Goal: Communication & Community: Answer question/provide support

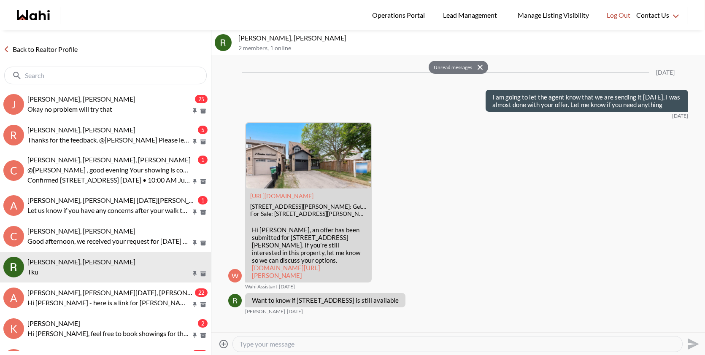
scroll to position [1465, 0]
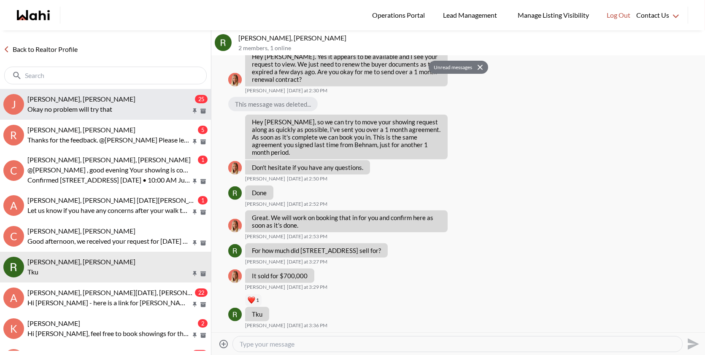
click at [156, 97] on div "[PERSON_NAME], [PERSON_NAME]" at bounding box center [110, 99] width 166 height 8
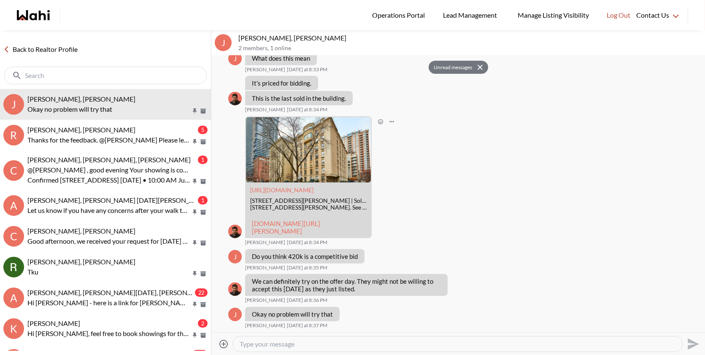
scroll to position [1241, 0]
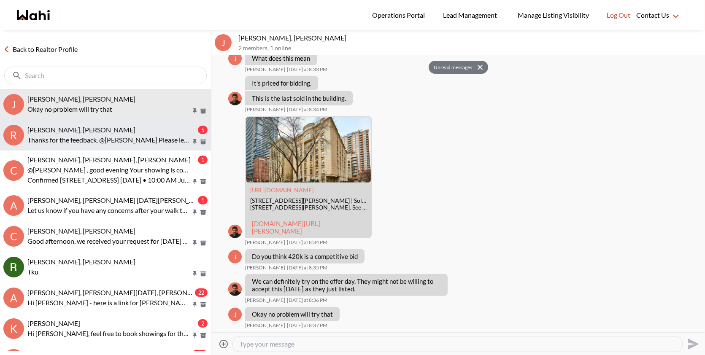
click at [162, 136] on p "Thanks for the feedback. @[PERSON_NAME] Please let us know if you have any othe…" at bounding box center [108, 140] width 163 height 10
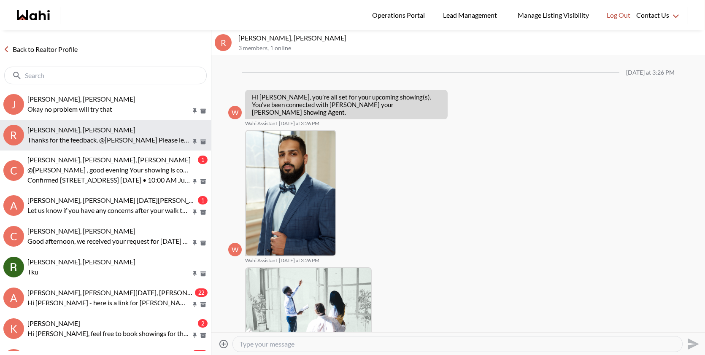
scroll to position [657, 0]
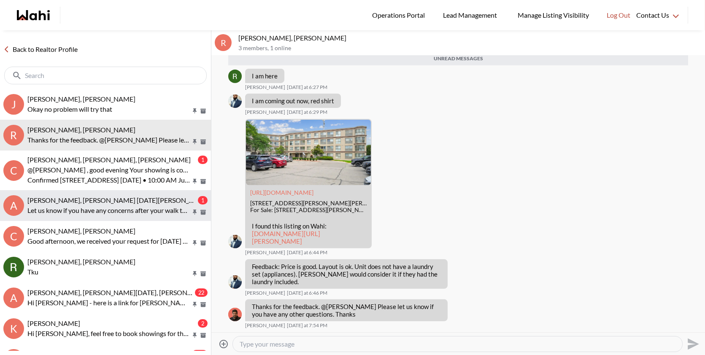
click at [139, 195] on button "A [PERSON_NAME], [PERSON_NAME] [DATE][PERSON_NAME], [PERSON_NAME] 1 Let us know…" at bounding box center [105, 205] width 211 height 31
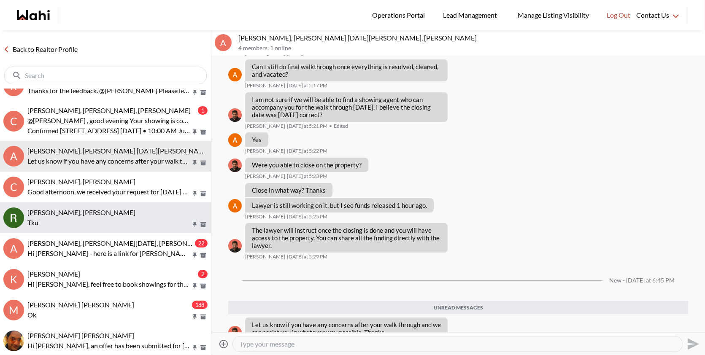
scroll to position [58, 0]
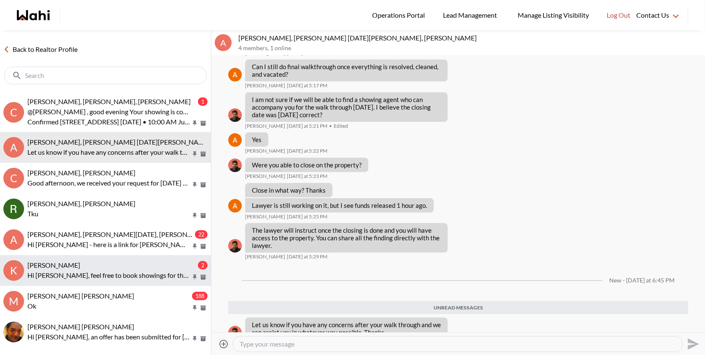
click at [119, 265] on div "[PERSON_NAME]" at bounding box center [111, 265] width 169 height 8
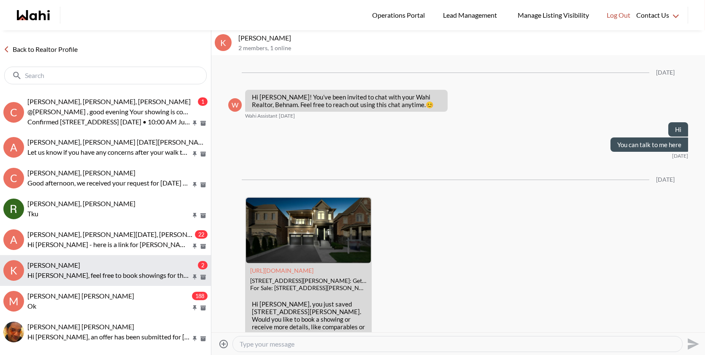
scroll to position [370, 0]
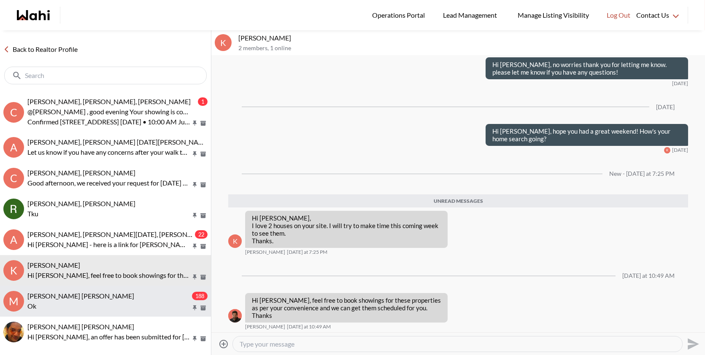
click at [112, 287] on button "M [PERSON_NAME] [PERSON_NAME] 188 Ok" at bounding box center [105, 301] width 211 height 31
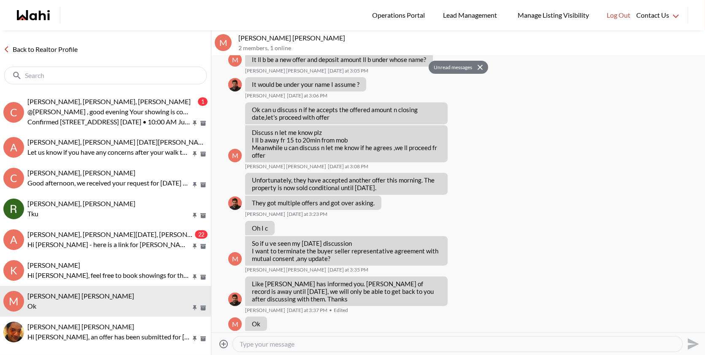
scroll to position [579, 0]
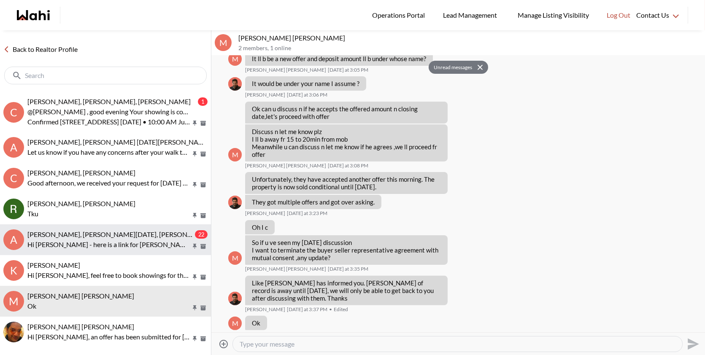
click at [98, 230] on span "[PERSON_NAME], [PERSON_NAME][DATE], [PERSON_NAME], [PERSON_NAME], [PERSON_NAME]" at bounding box center [174, 234] width 295 height 8
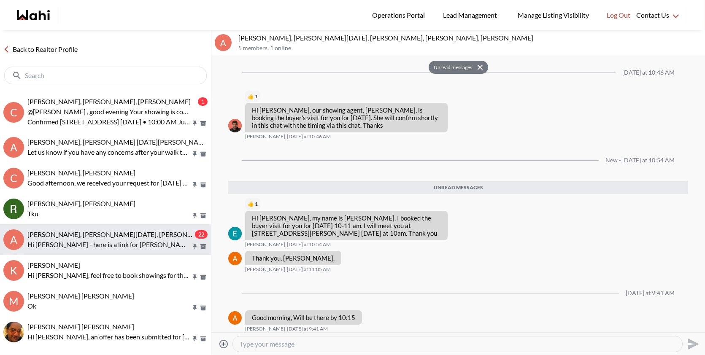
scroll to position [1845, 0]
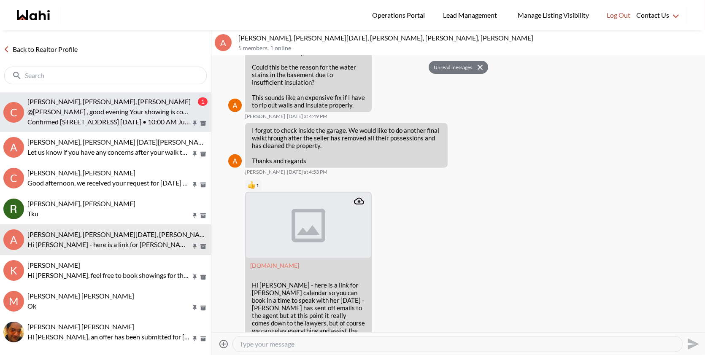
click at [131, 123] on p "Confirmed [STREET_ADDRESS] [DATE] • 10:00 AM Just a quick fyi I have requested …" at bounding box center [108, 122] width 163 height 10
